Goal: Task Accomplishment & Management: Use online tool/utility

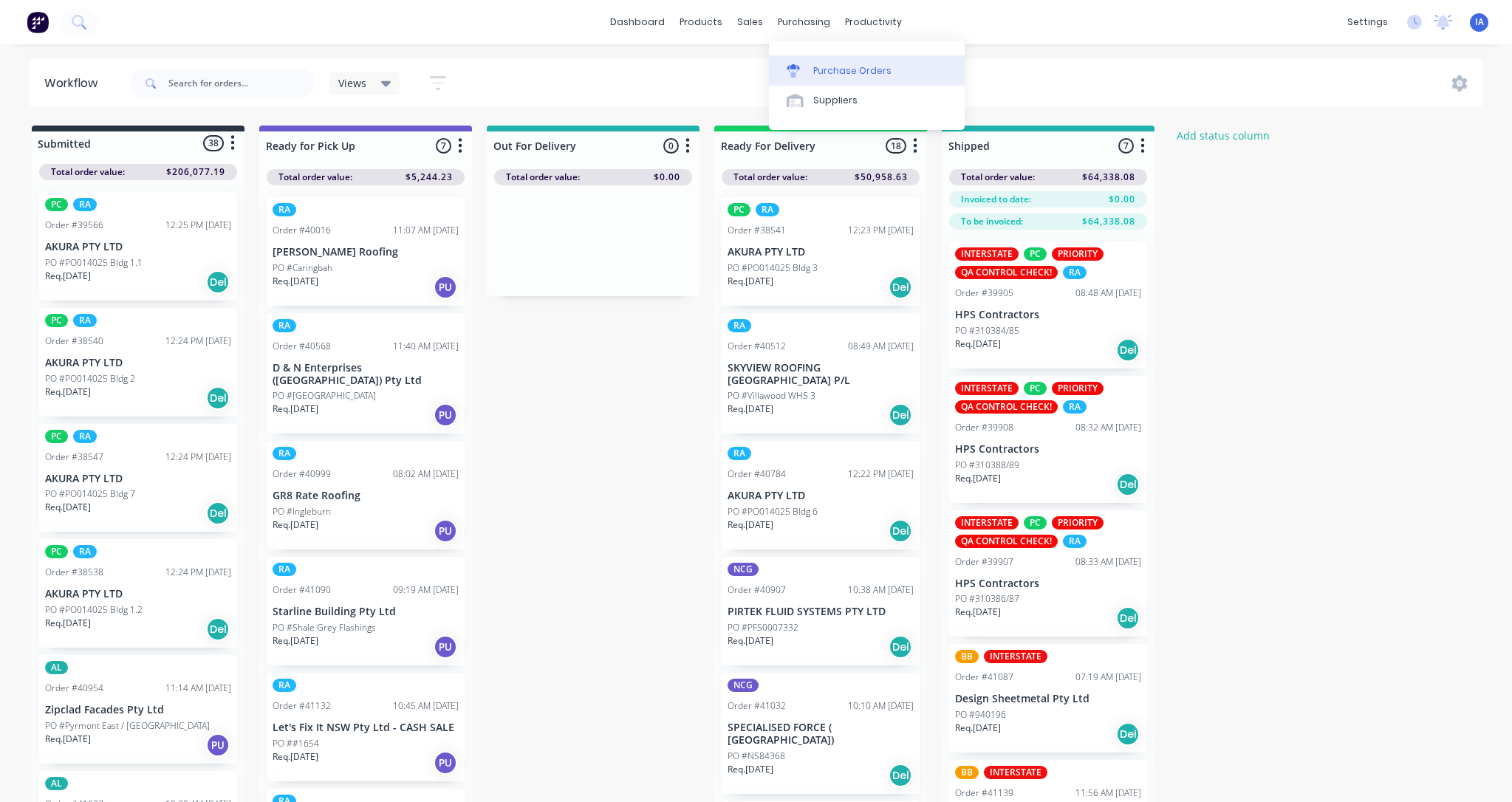
click at [839, 66] on div "Purchase Orders" at bounding box center [852, 70] width 78 height 13
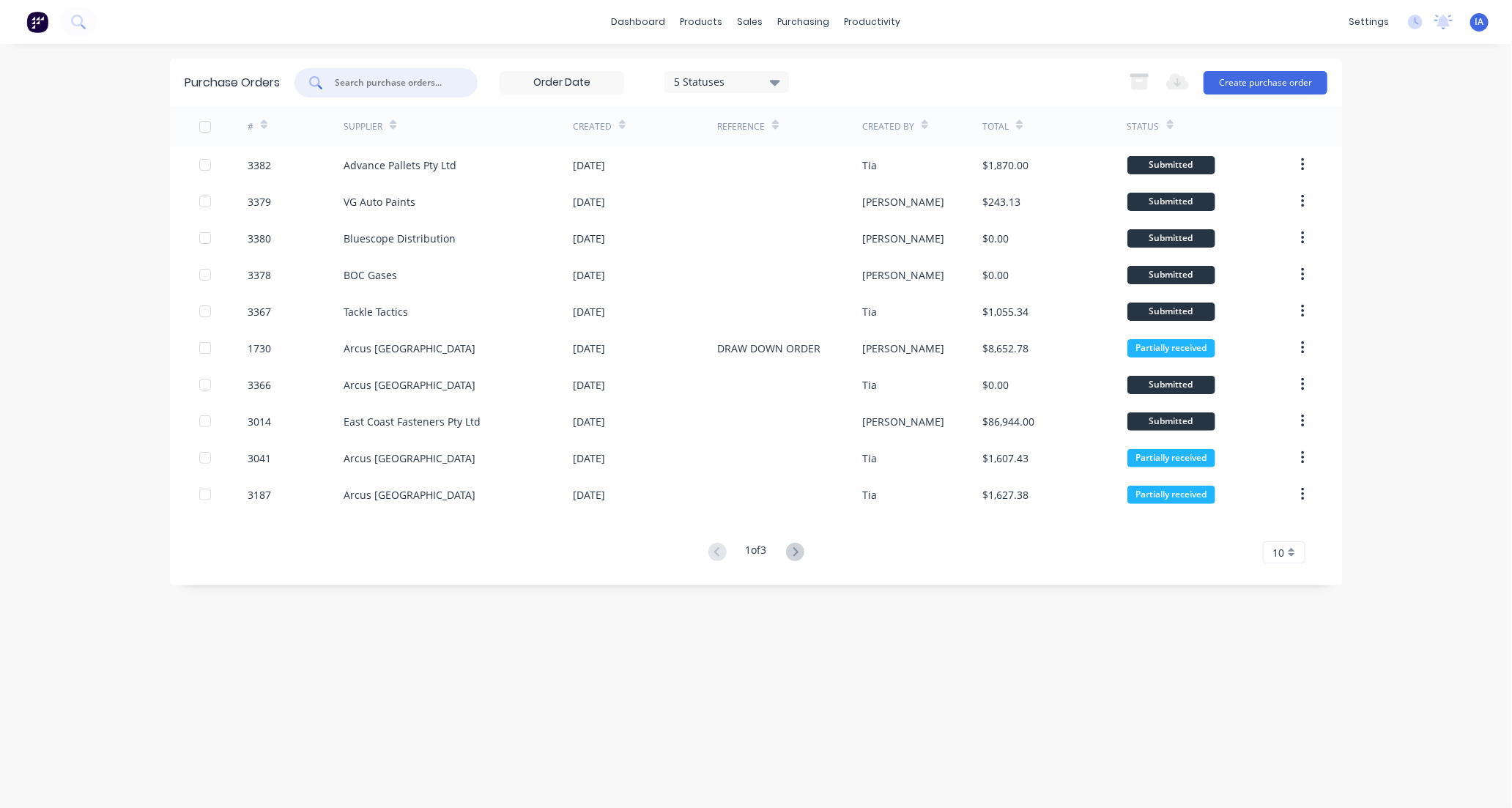
click at [376, 76] on input "text" at bounding box center [394, 83] width 122 height 14
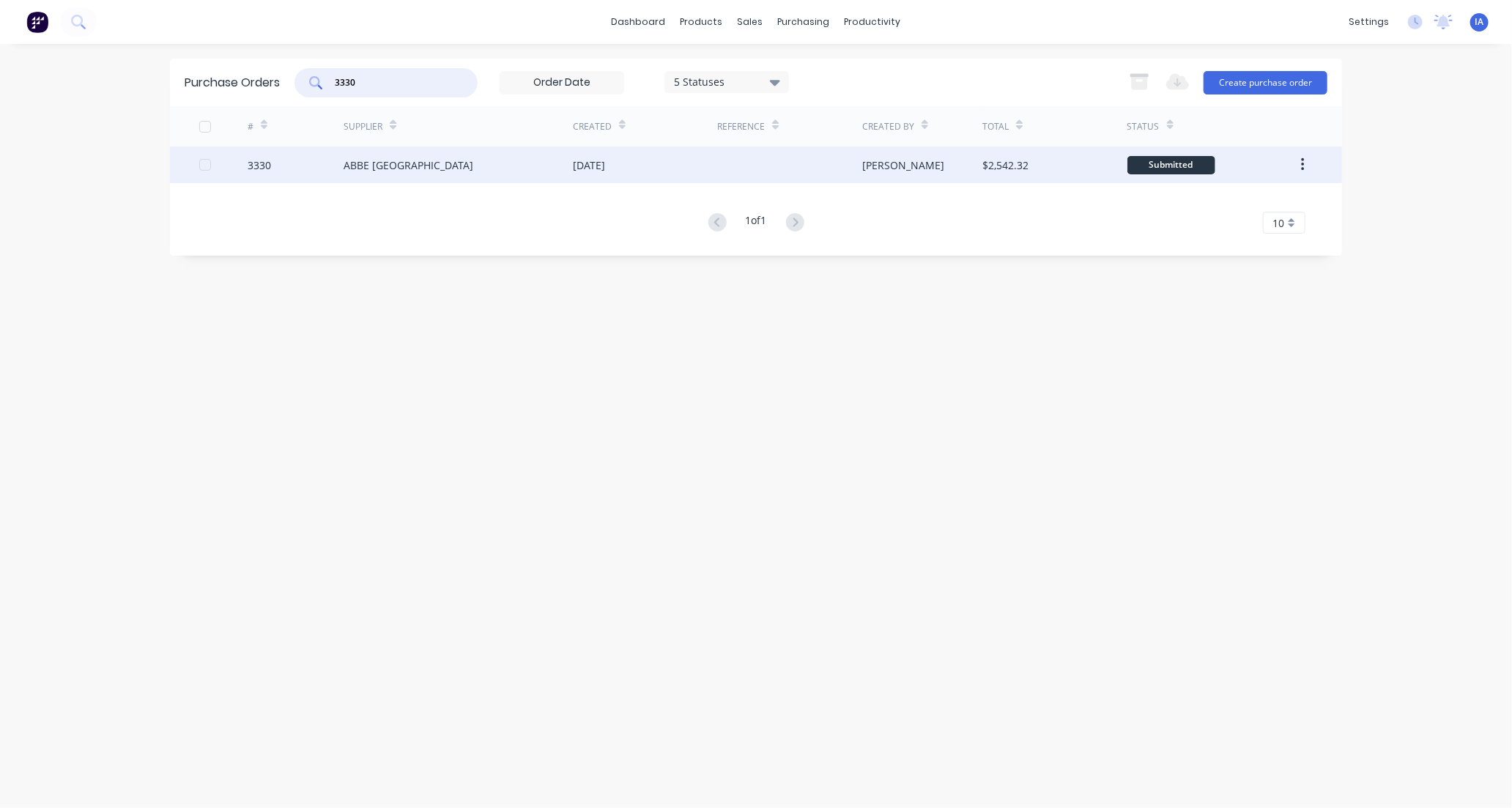
type input "3330"
click at [506, 164] on div "ABBE [GEOGRAPHIC_DATA]" at bounding box center [457, 164] width 229 height 37
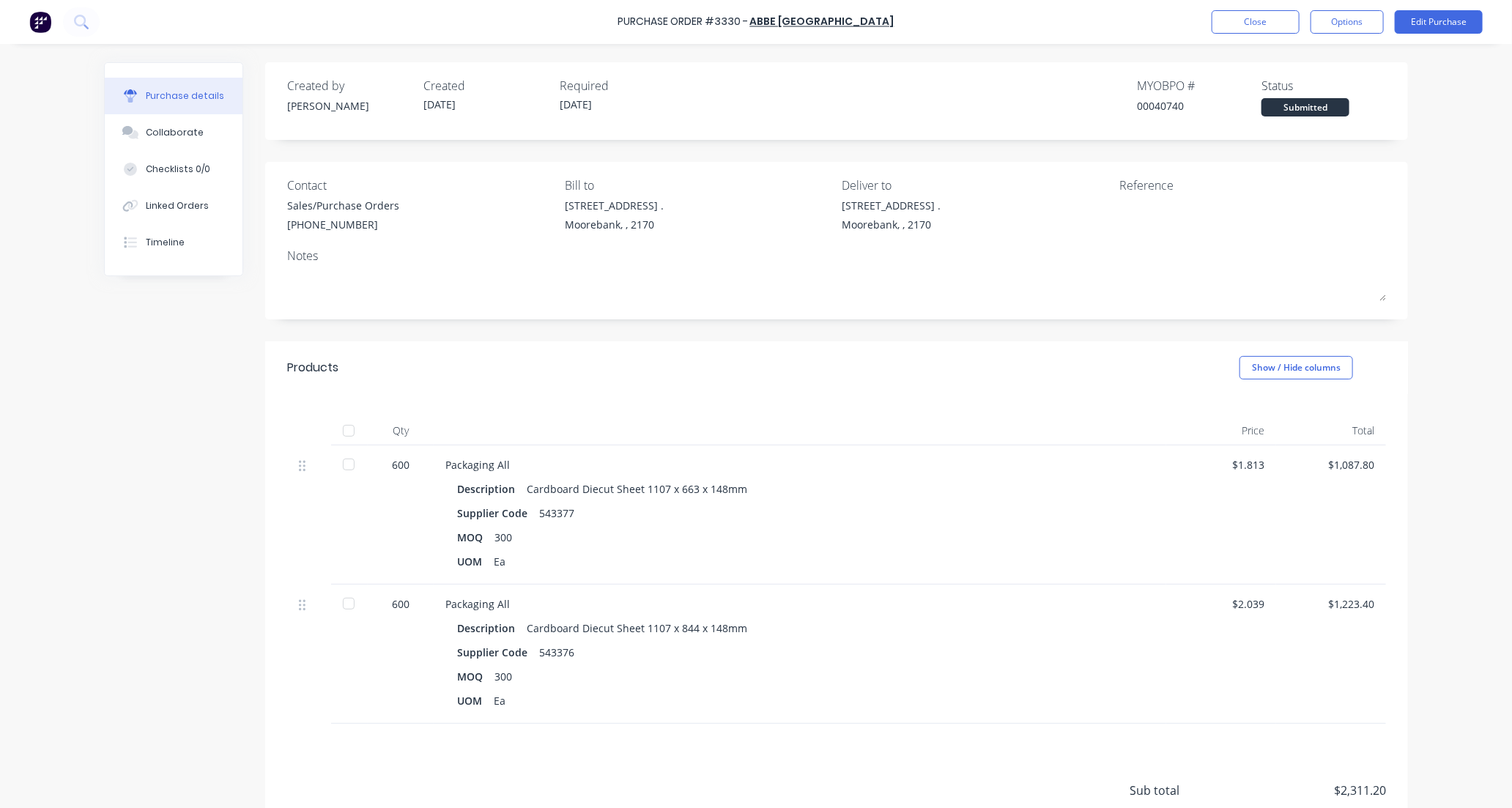
click at [342, 427] on div at bounding box center [348, 430] width 29 height 29
click at [177, 136] on div "Collaborate" at bounding box center [175, 132] width 58 height 13
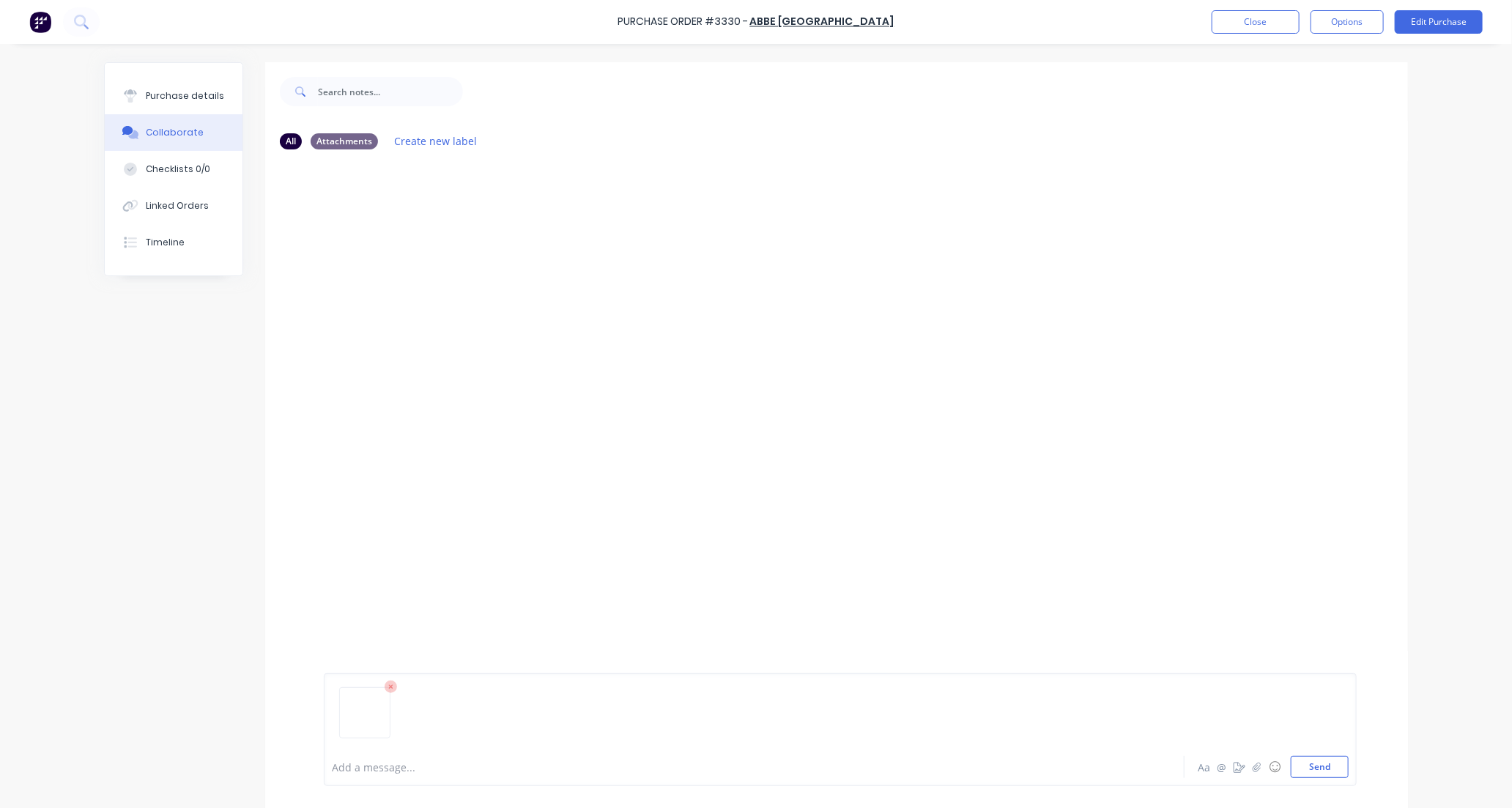
click at [353, 765] on div at bounding box center [713, 768] width 762 height 15
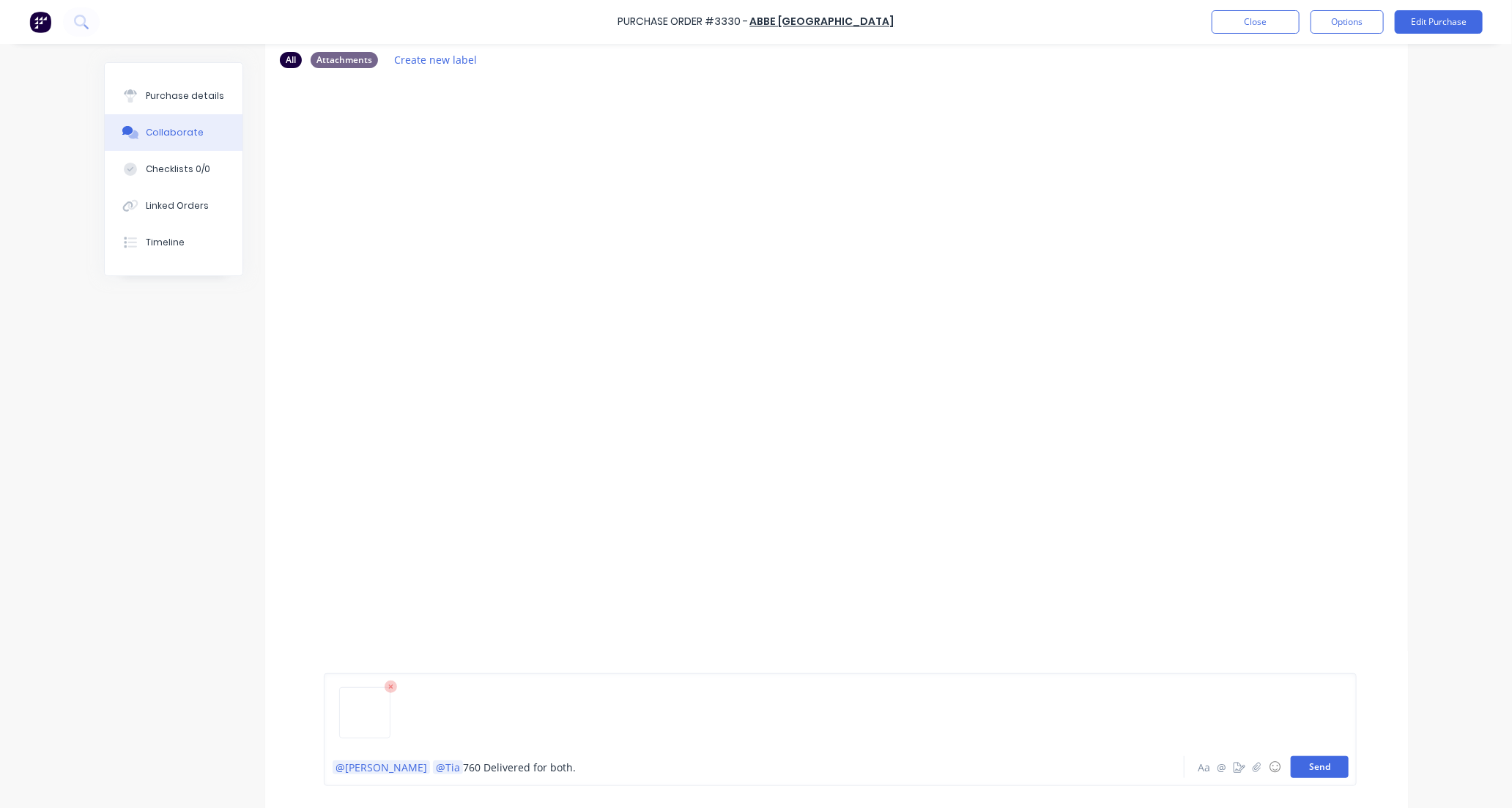
click at [1314, 764] on button "Send" at bounding box center [1319, 767] width 58 height 22
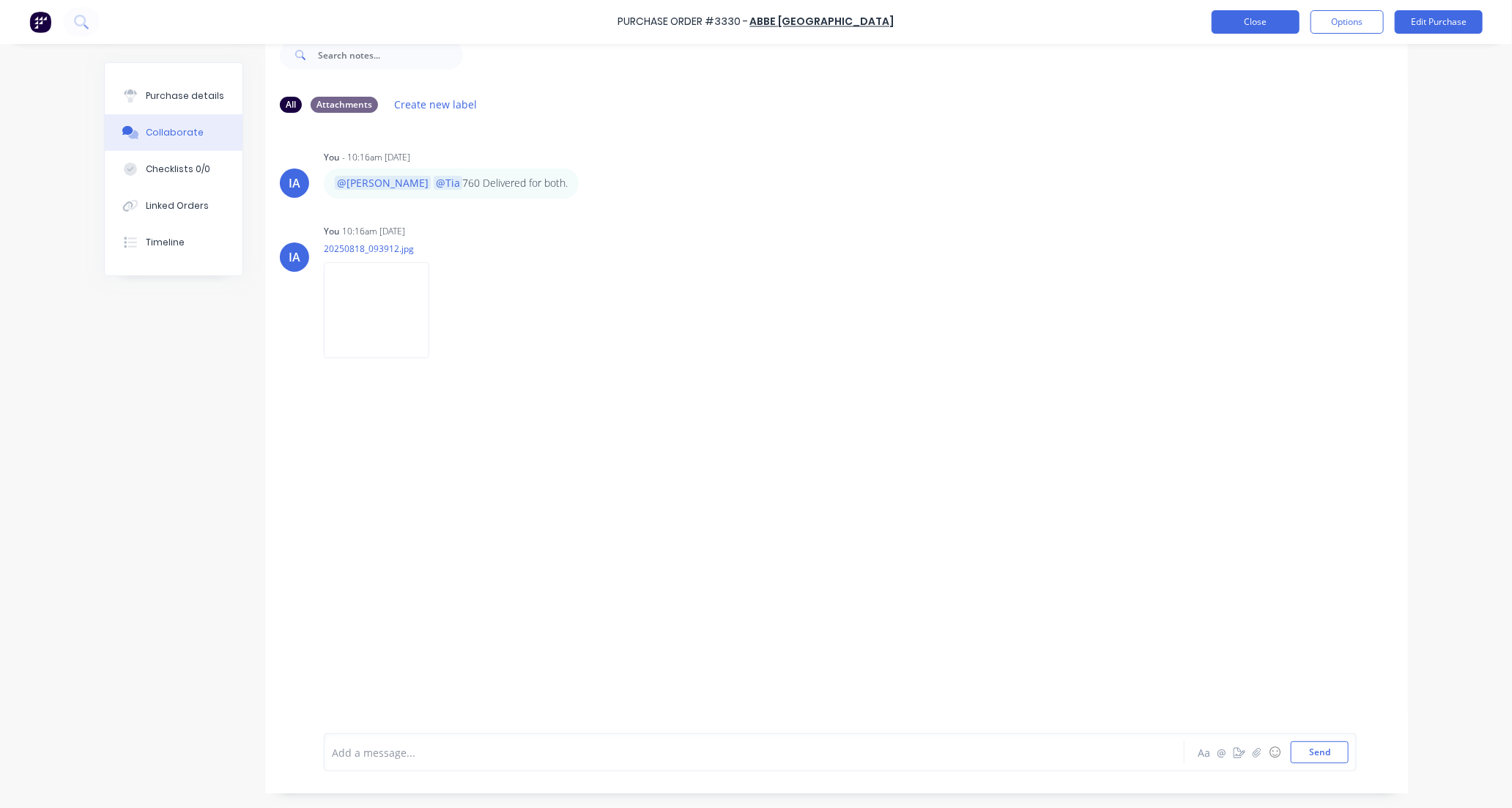
click at [1245, 23] on button "Close" at bounding box center [1255, 22] width 88 height 24
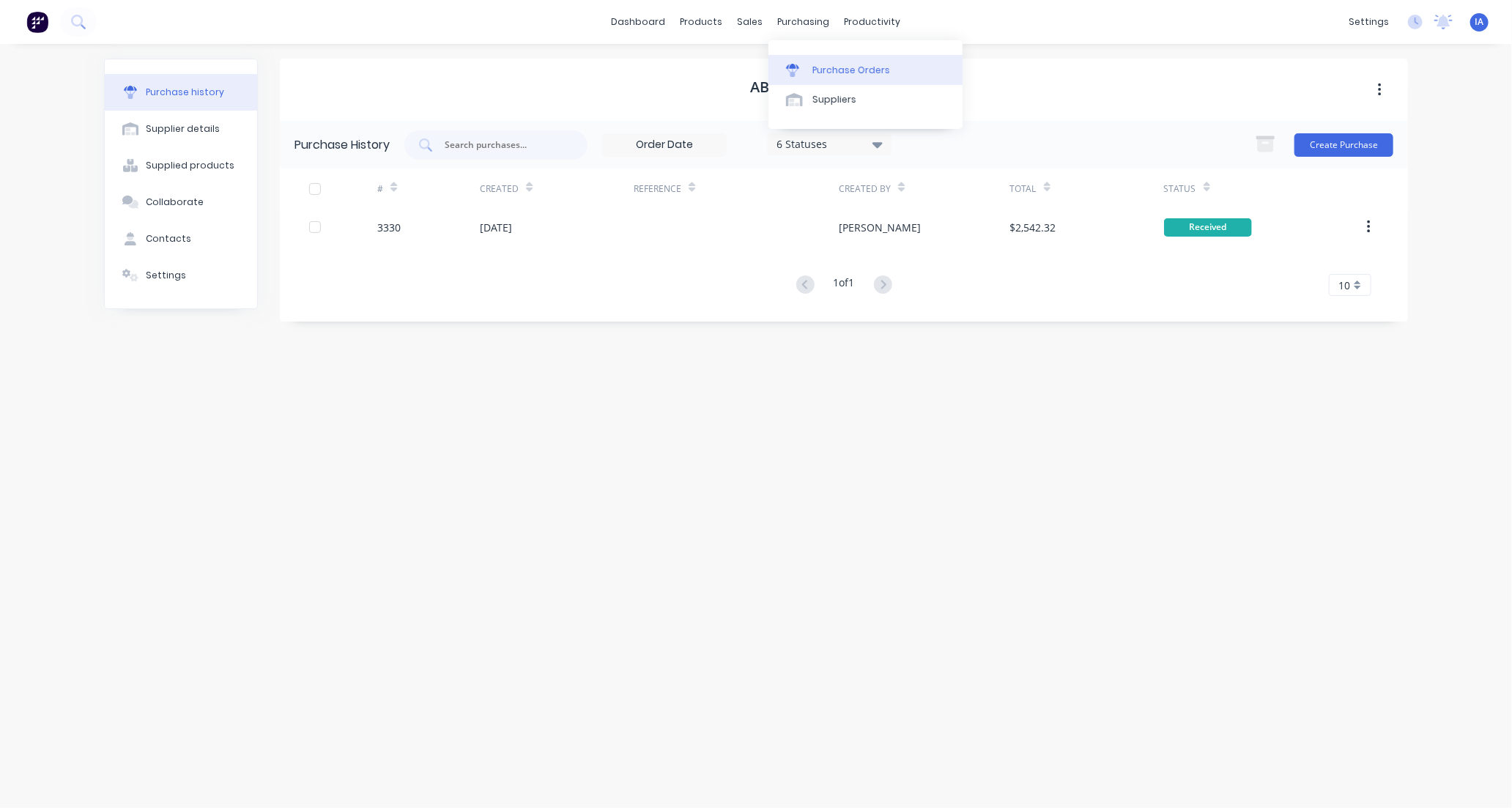
click at [854, 71] on div "Purchase Orders" at bounding box center [851, 70] width 78 height 13
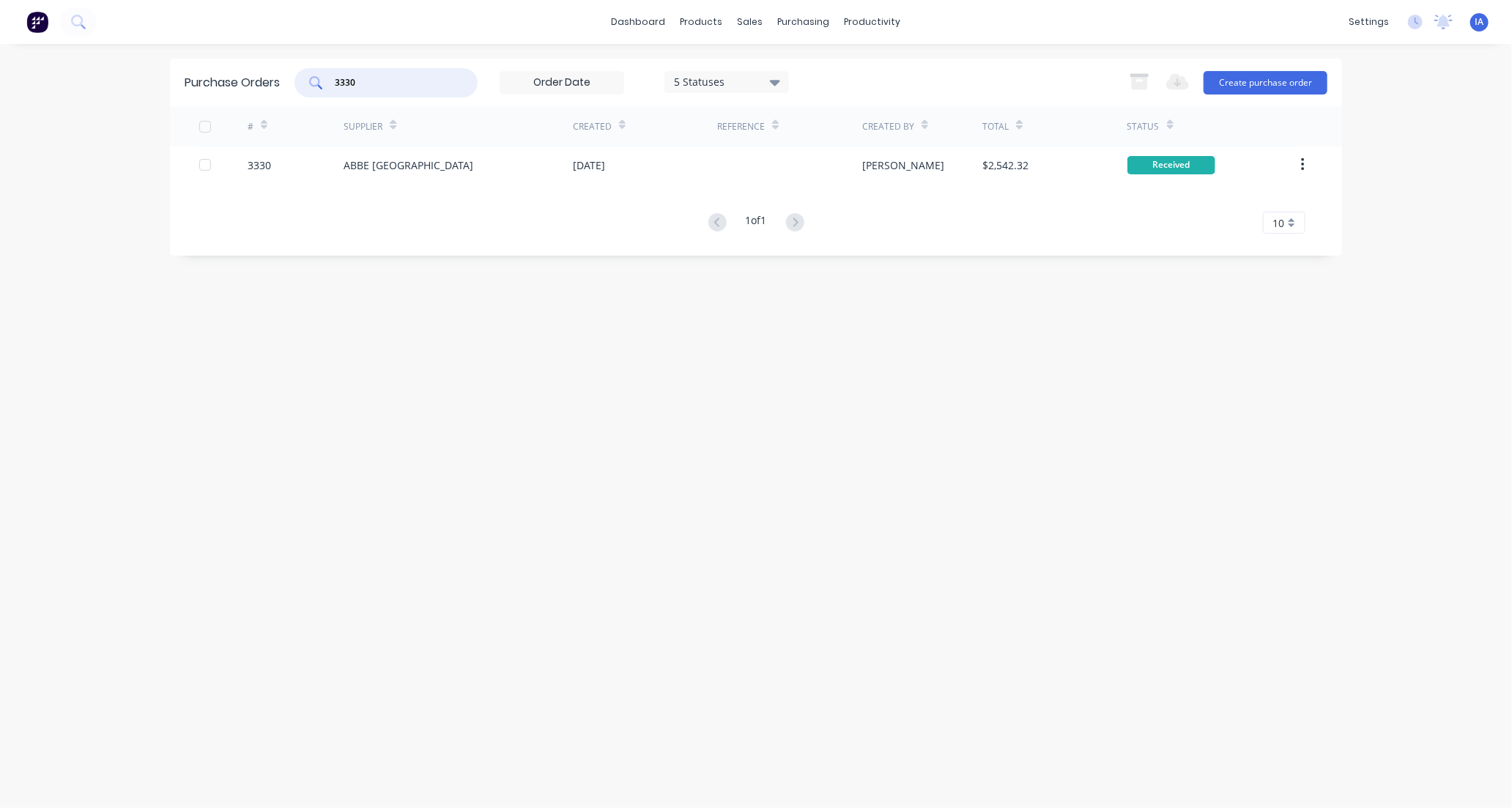
click at [389, 76] on input "3330" at bounding box center [394, 83] width 122 height 14
type input "3"
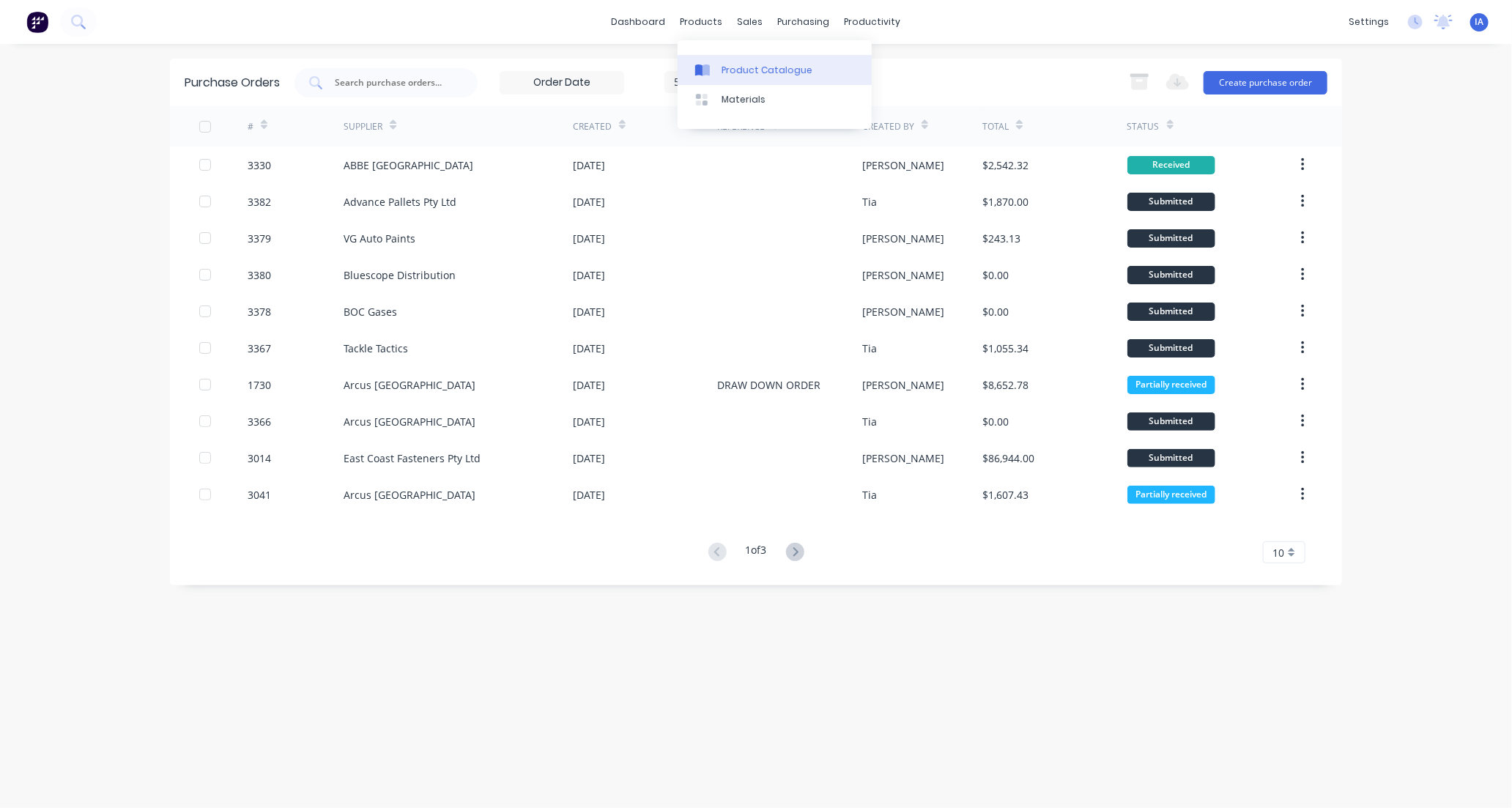
click at [751, 68] on div "Product Catalogue" at bounding box center [767, 70] width 91 height 13
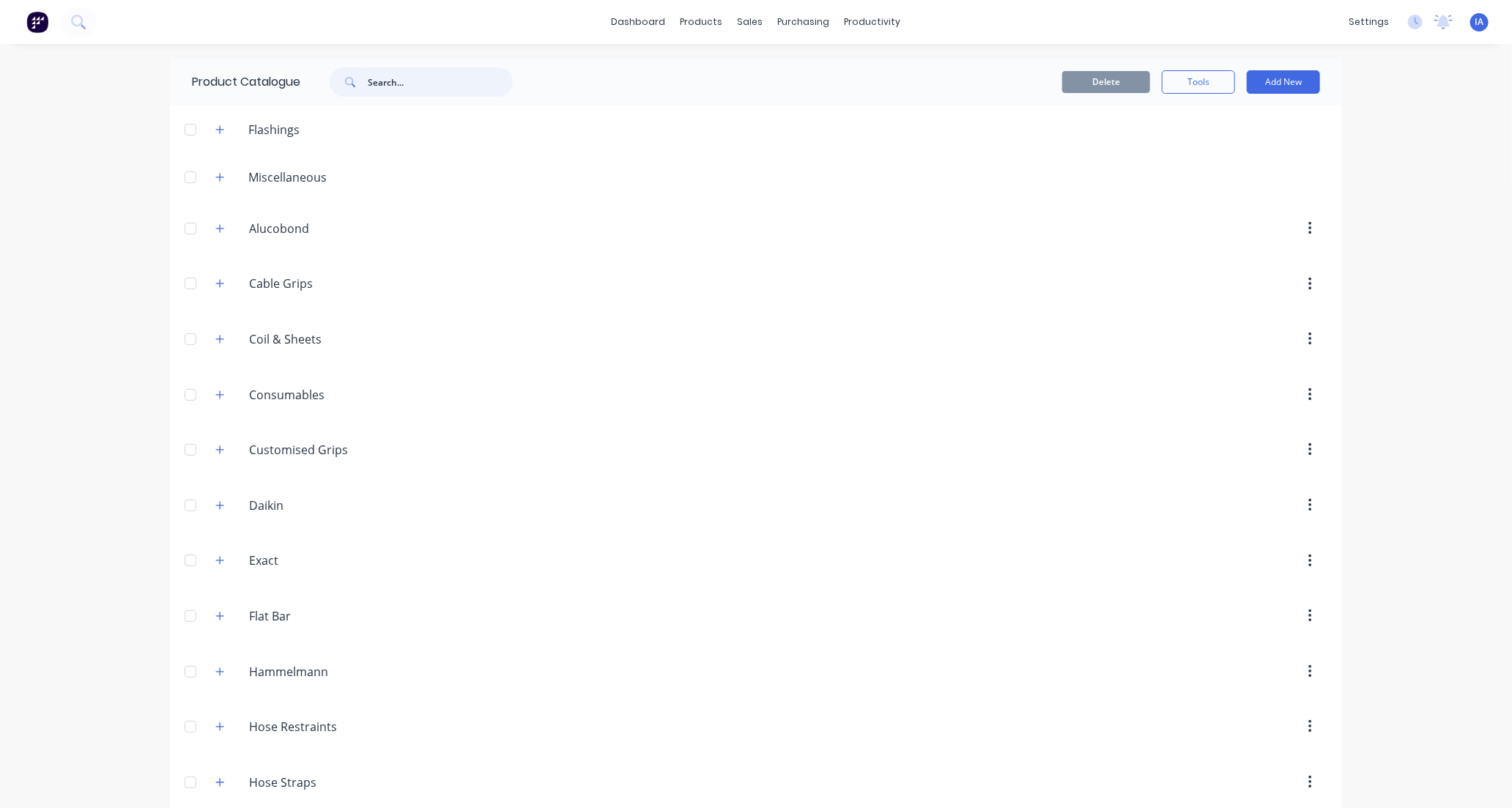
click at [440, 77] on input "text" at bounding box center [440, 82] width 145 height 29
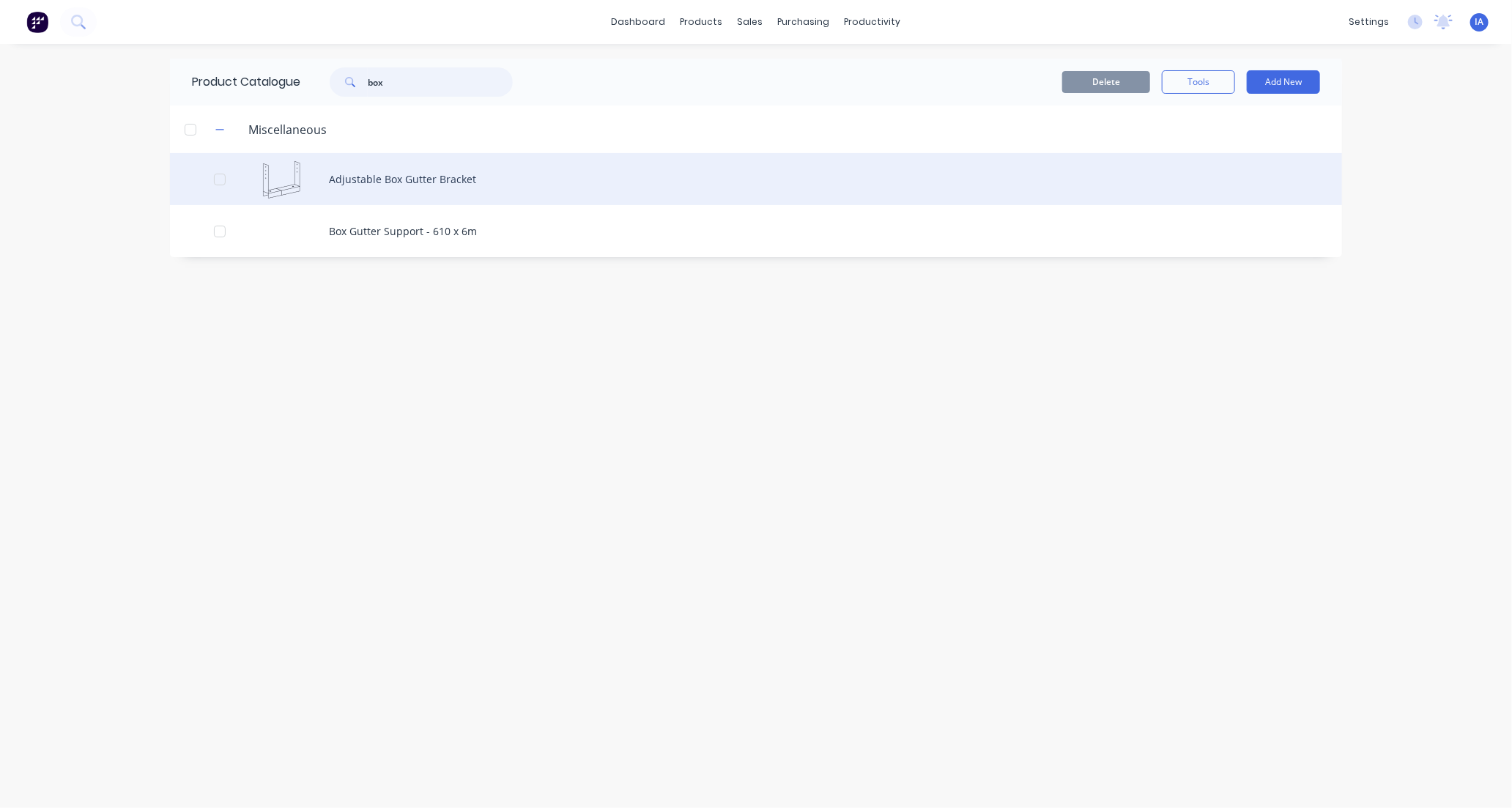
type input "box"
click at [561, 183] on div "Adjustable Box Gutter Bracket" at bounding box center [756, 179] width 1172 height 52
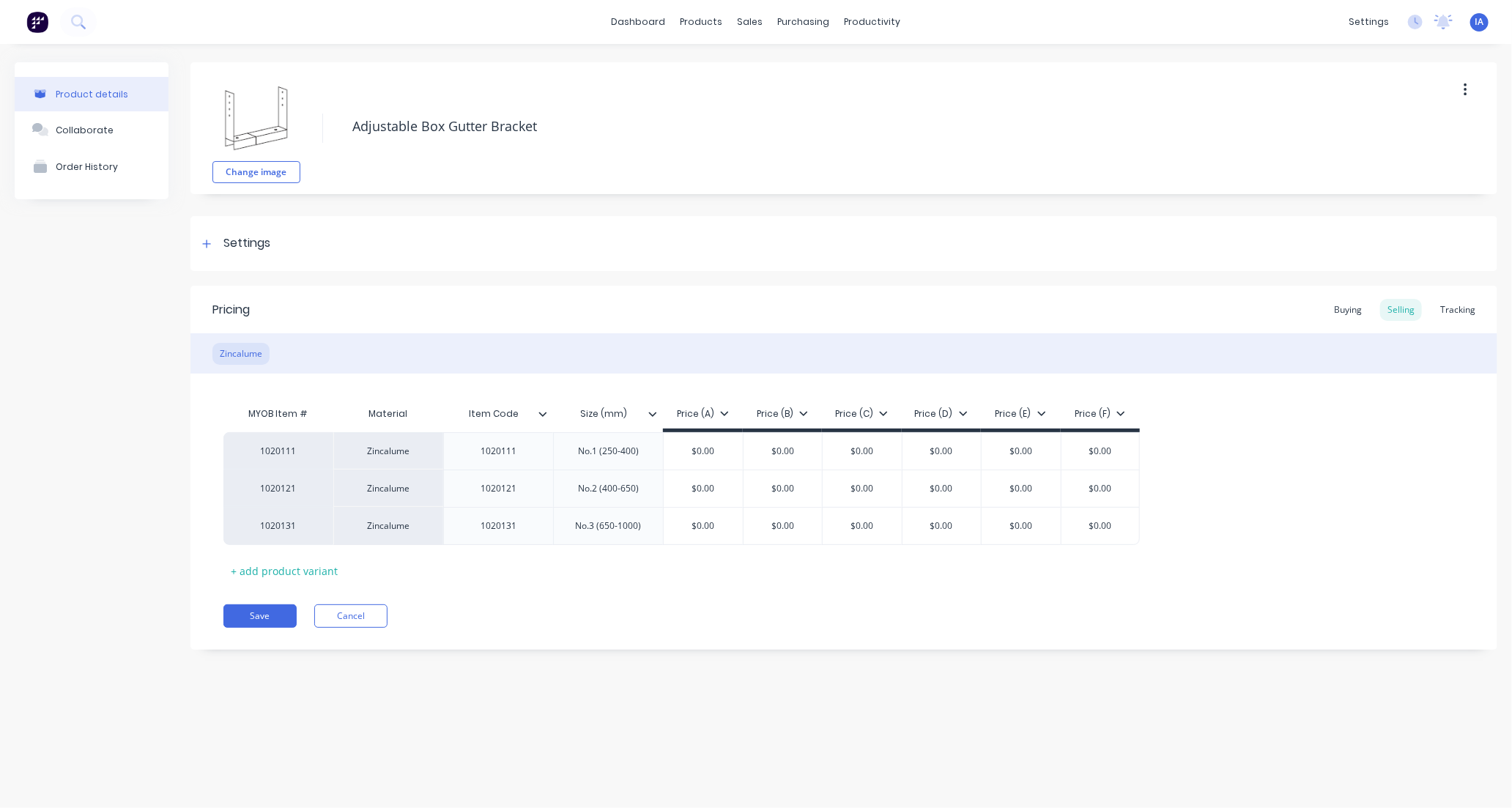
type textarea "x"
click at [1461, 301] on div "Tracking" at bounding box center [1457, 310] width 49 height 22
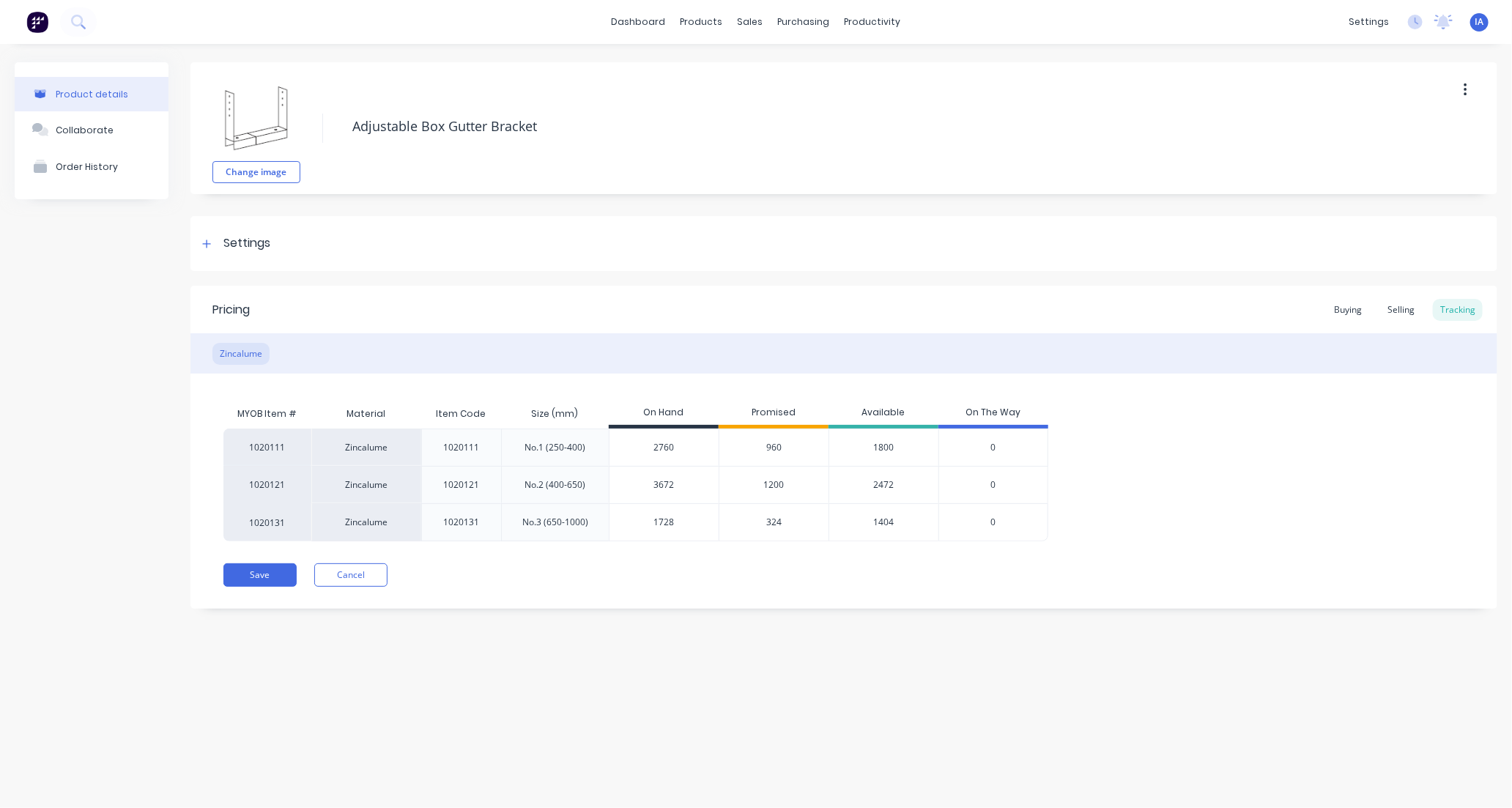
click at [660, 447] on input "2760" at bounding box center [664, 447] width 109 height 13
type input "20"
type textarea "x"
type input "2"
type textarea "x"
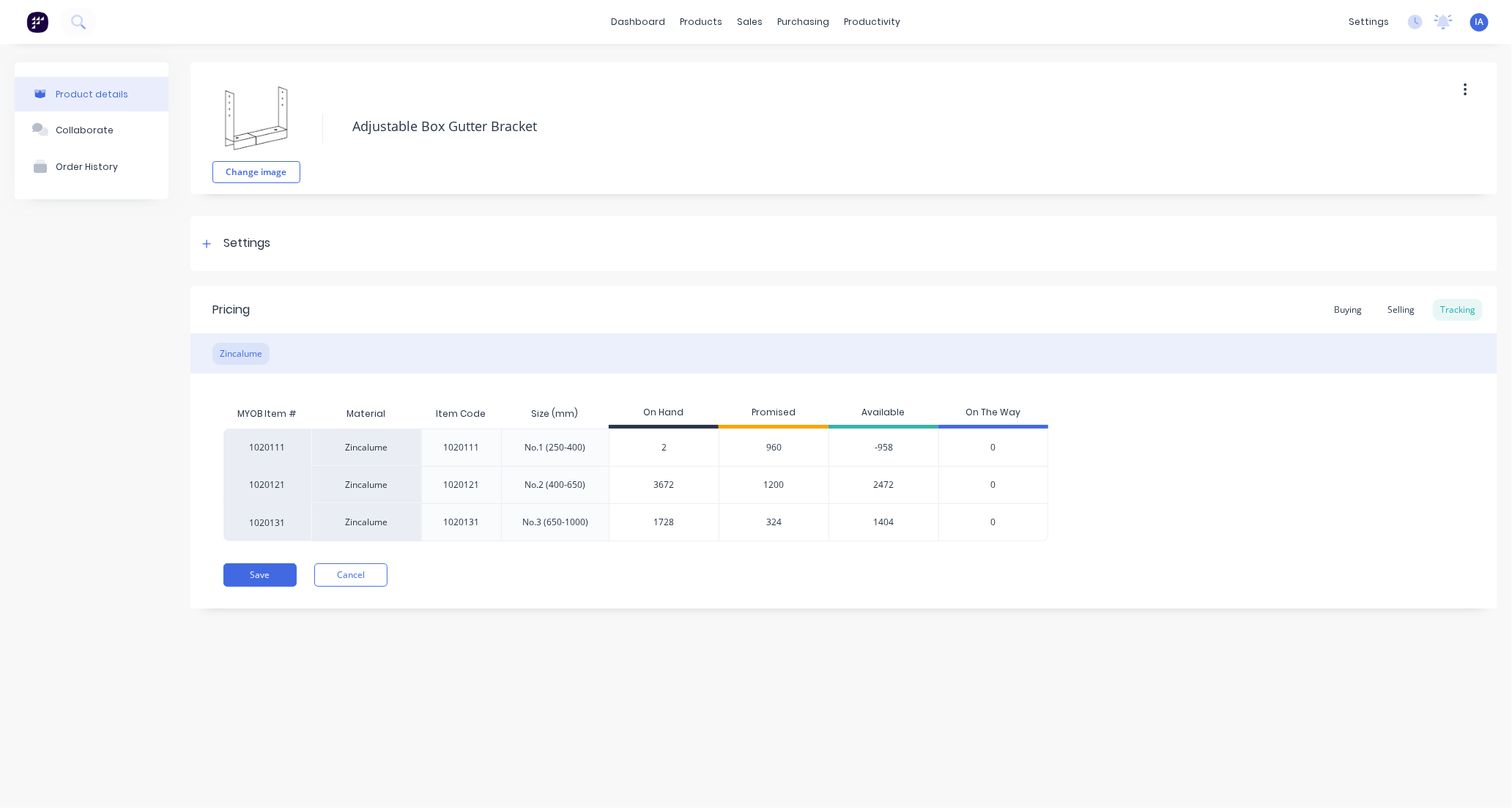
type input "20"
type textarea "x"
type input "2088"
type textarea "x"
type input "2088"
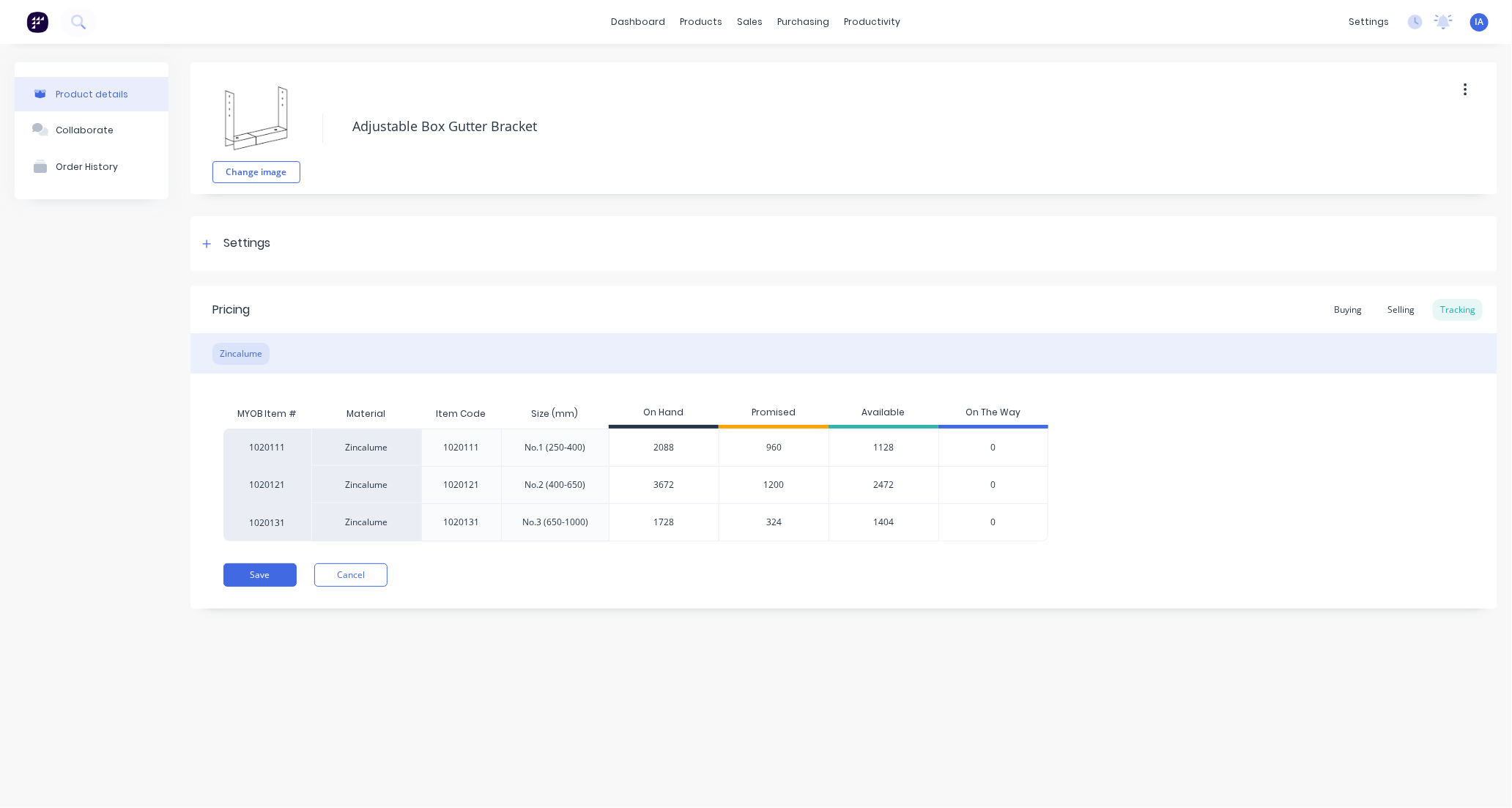
click at [765, 672] on div "Product details Collaborate Order History Change image Adjustable Box Gutter Br…" at bounding box center [756, 412] width 1512 height 735
click at [659, 482] on input "3672" at bounding box center [664, 484] width 109 height 13
type input "372"
type textarea "x"
type input "32"
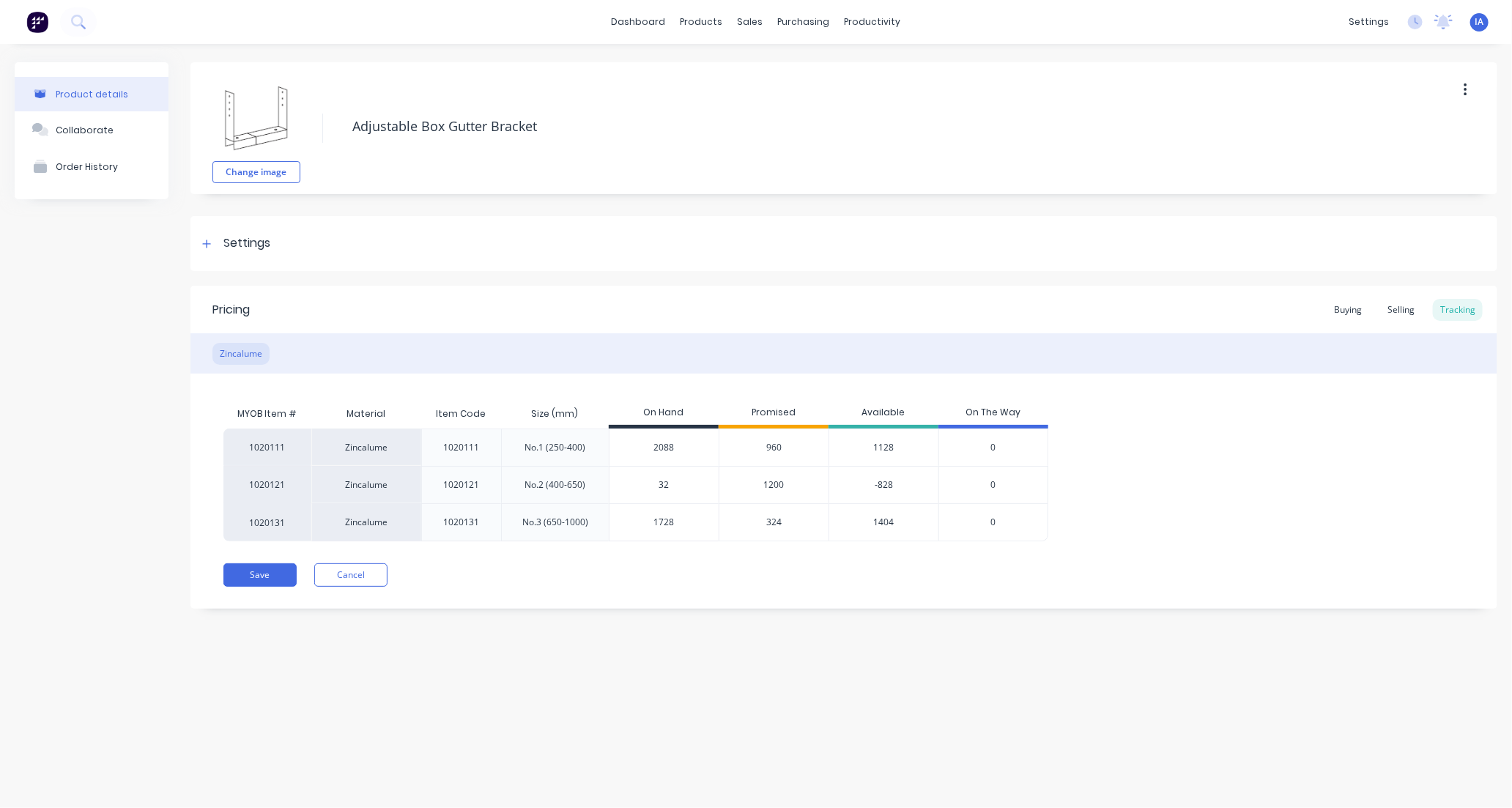
type textarea "x"
type input "3"
type textarea "x"
type input "31"
type textarea "x"
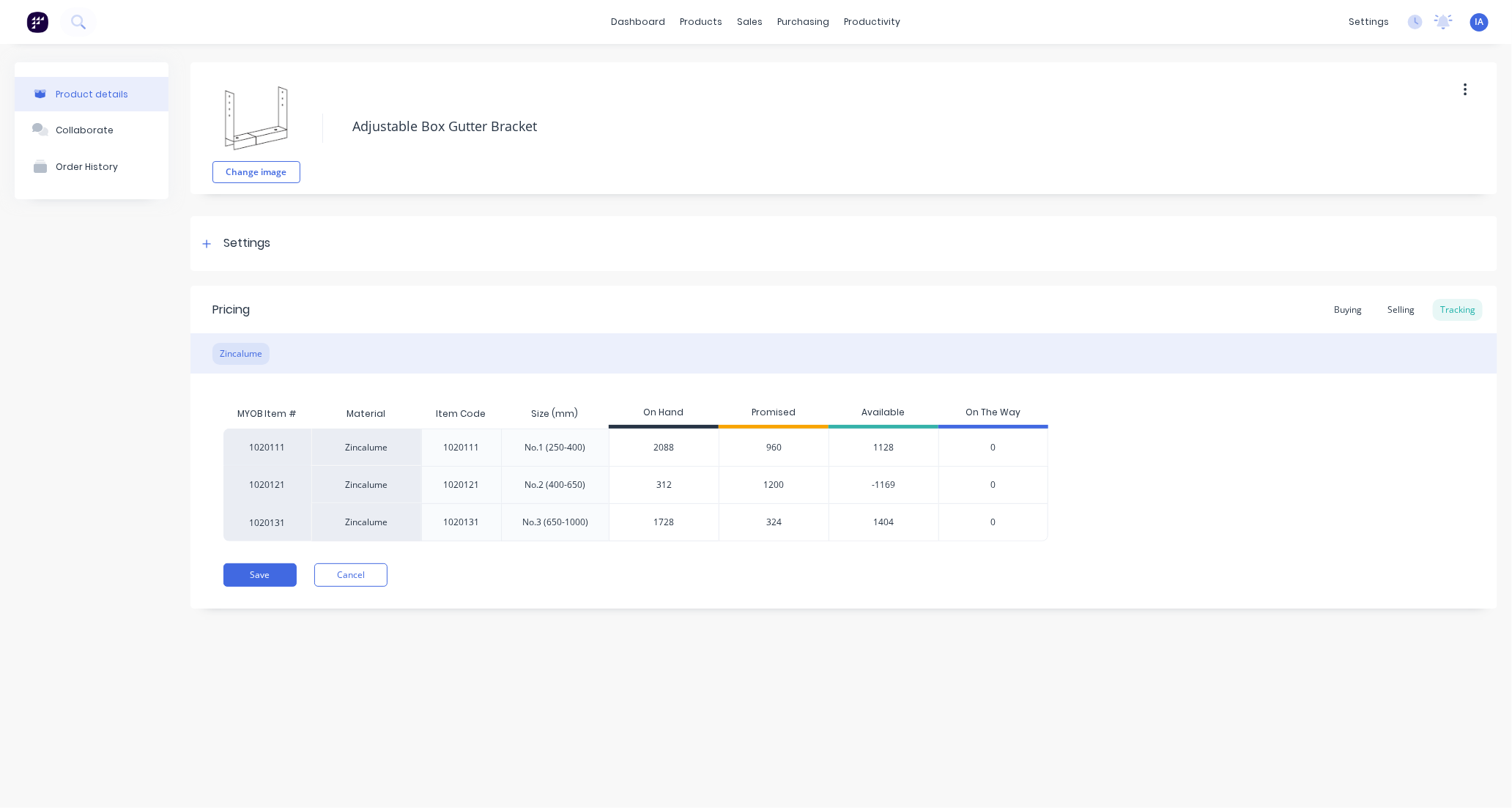
type input "3120"
type textarea "x"
type input "3120"
click at [891, 652] on div "Product details Collaborate Order History Change image Adjustable Box Gutter Br…" at bounding box center [756, 412] width 1512 height 735
click at [661, 524] on input "1728" at bounding box center [664, 522] width 109 height 13
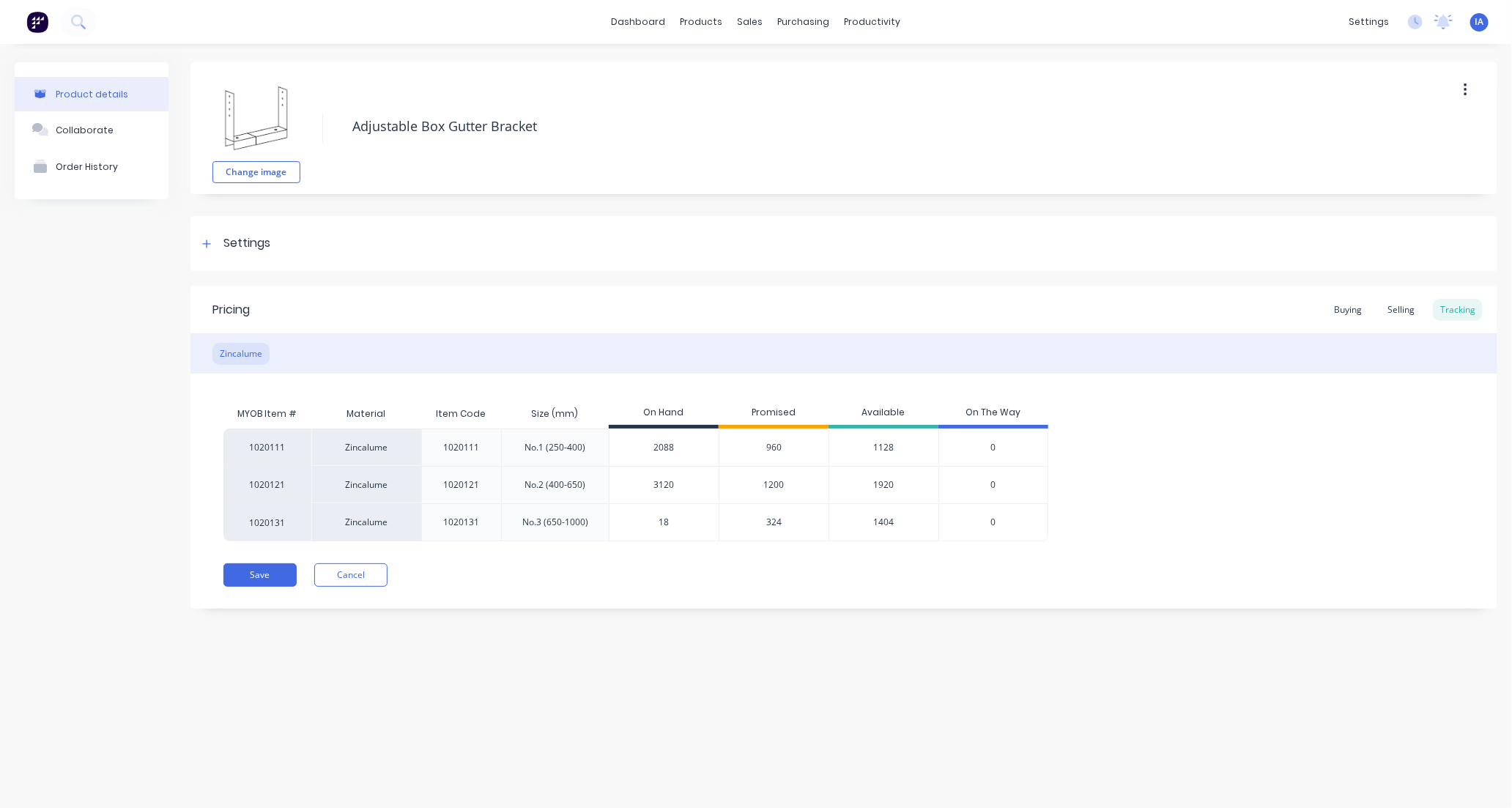
type input "1"
type textarea "x"
type input "1223"
type textarea "x"
click at [762, 716] on div "Product details Collaborate Order History Change image Adjustable Box Gutter Br…" at bounding box center [756, 412] width 1512 height 735
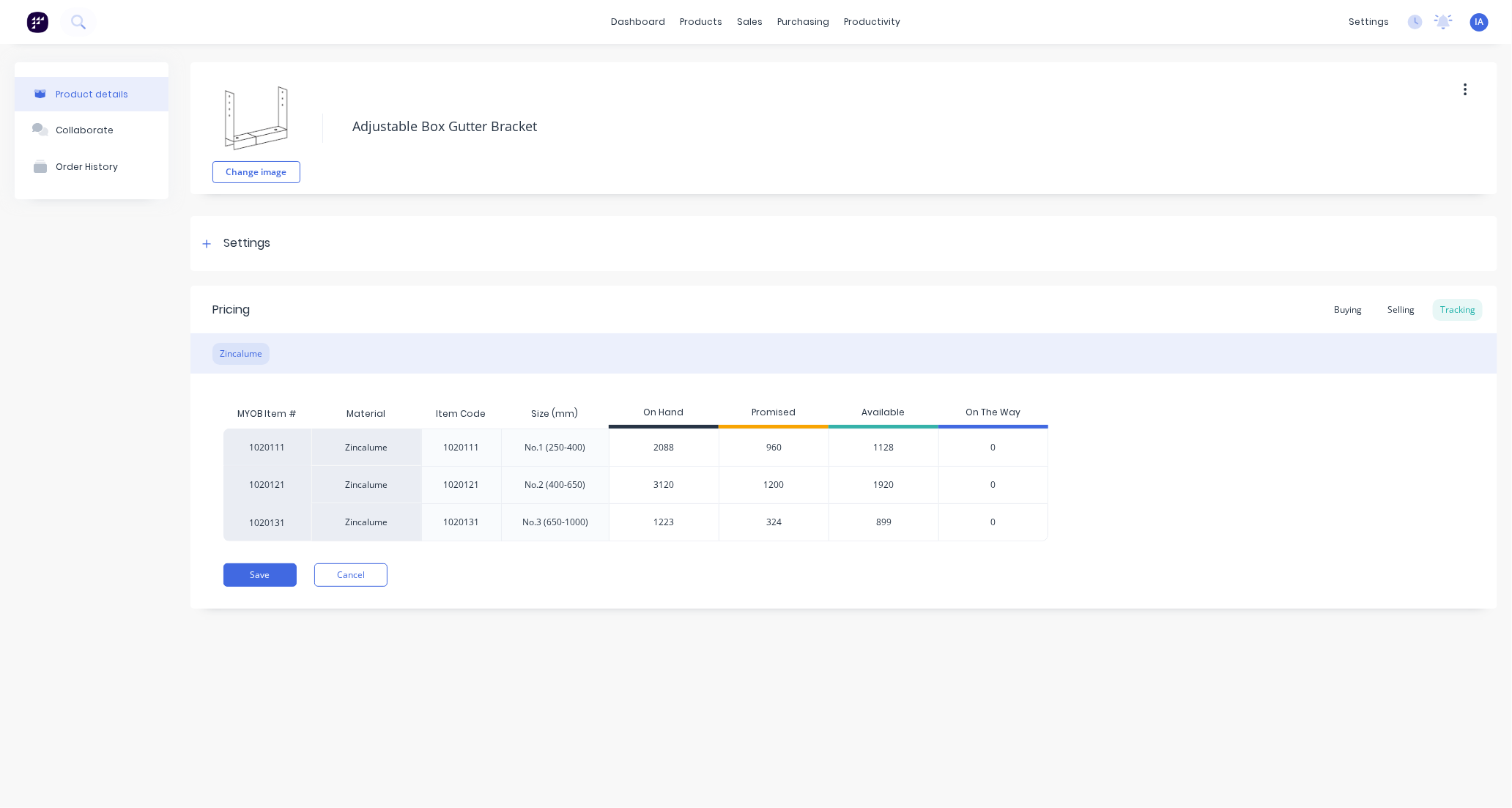
click at [672, 523] on input "1223" at bounding box center [664, 522] width 109 height 13
type input "122"
type textarea "x"
type input "1224"
type textarea "x"
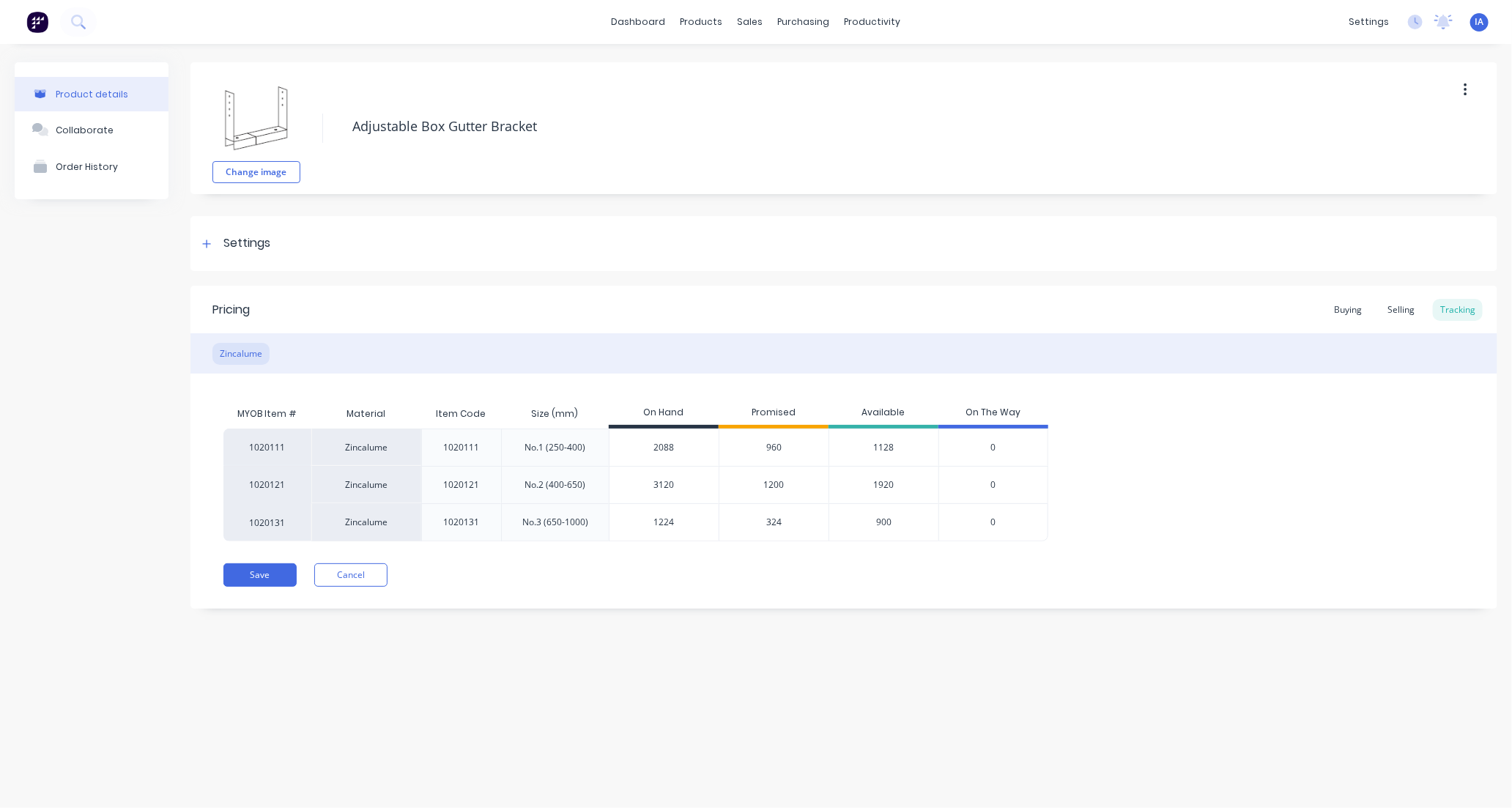
type input "1224"
click at [736, 677] on div "Product details Collaborate Order History Change image Adjustable Box Gutter Br…" at bounding box center [756, 412] width 1512 height 735
click at [274, 575] on button "Save" at bounding box center [260, 575] width 73 height 24
type textarea "x"
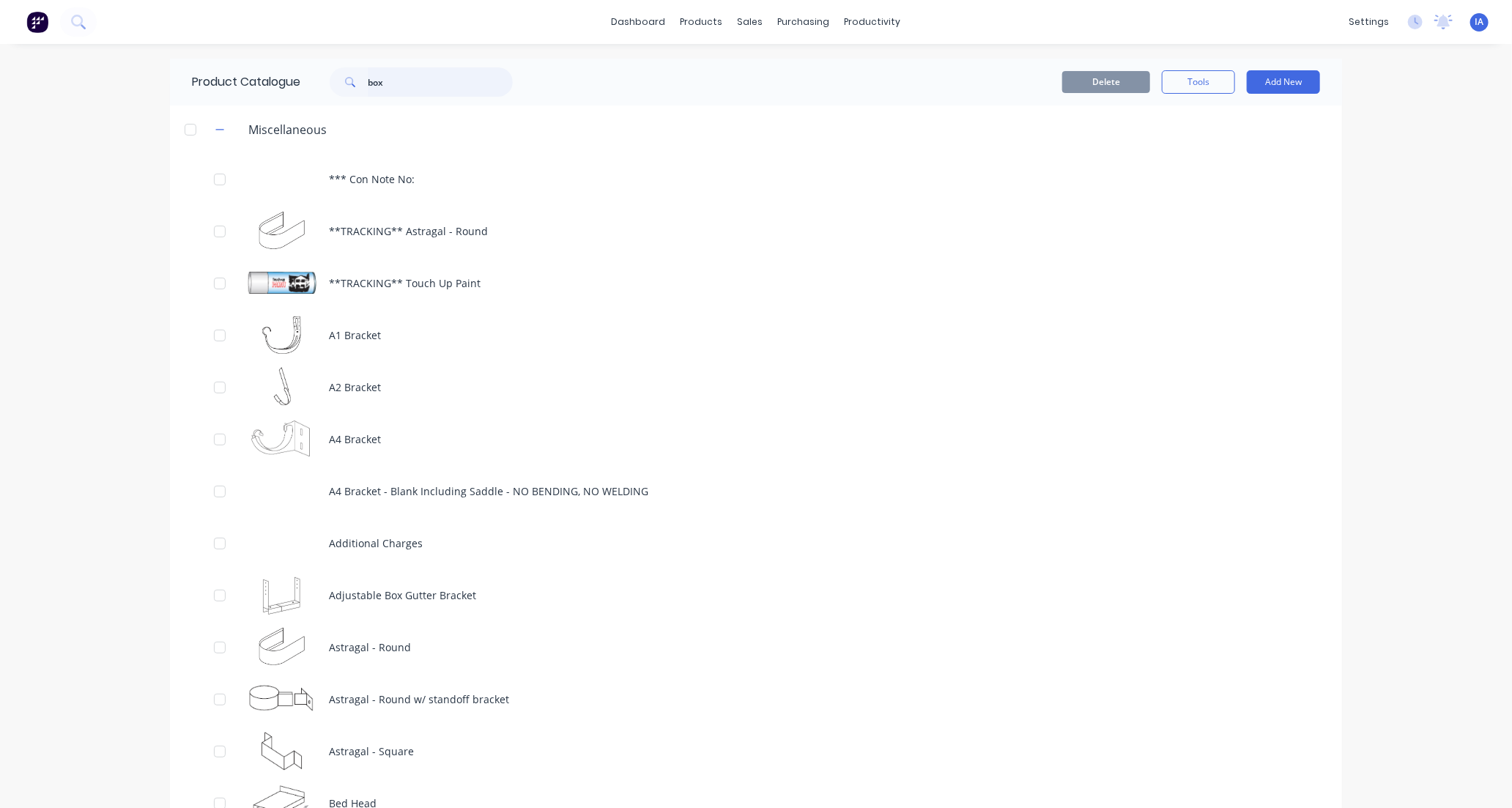
click at [452, 81] on input "box" at bounding box center [440, 82] width 145 height 29
type input "b"
